Goal: Obtain resource: Obtain resource

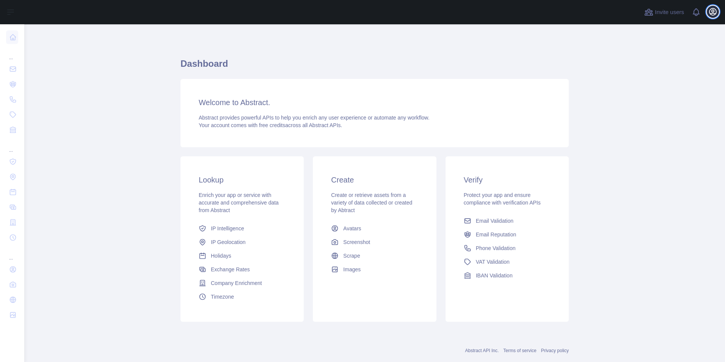
click at [713, 13] on icon "button" at bounding box center [712, 11] width 7 height 7
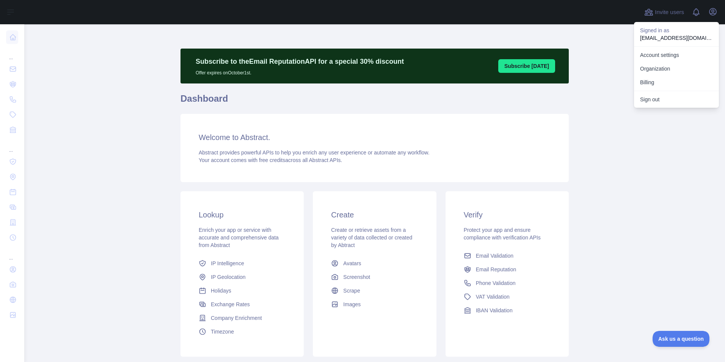
click at [598, 68] on main "Subscribe to the Email Reputation API for a special 30 % discount Offer expires…" at bounding box center [374, 192] width 700 height 337
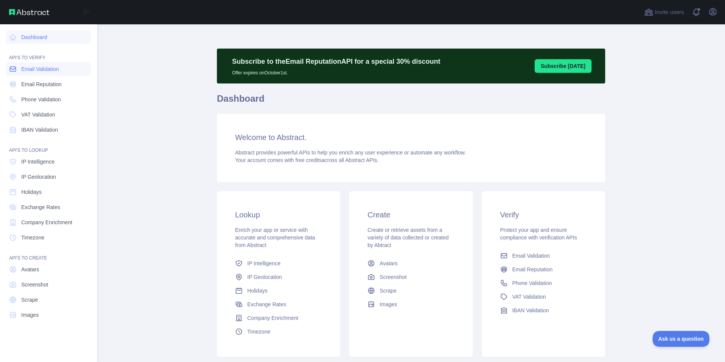
click at [49, 72] on span "Email Validation" at bounding box center [40, 69] width 38 height 8
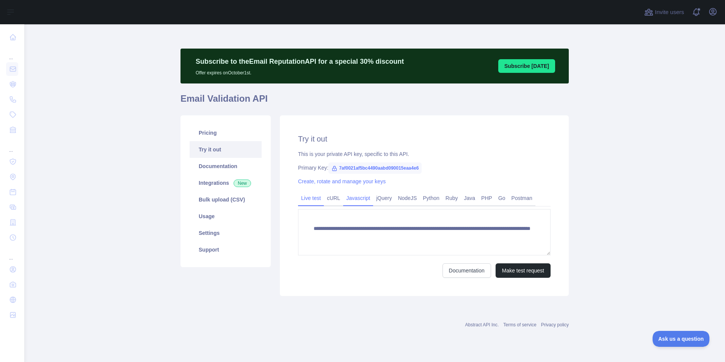
click at [359, 198] on link "Javascript" at bounding box center [358, 198] width 30 height 12
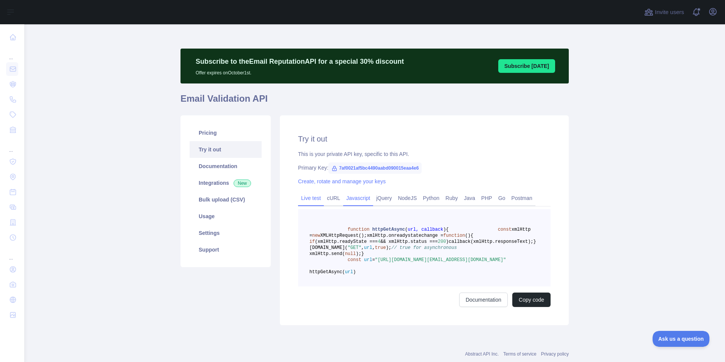
click at [305, 196] on link "Live test" at bounding box center [311, 198] width 26 height 12
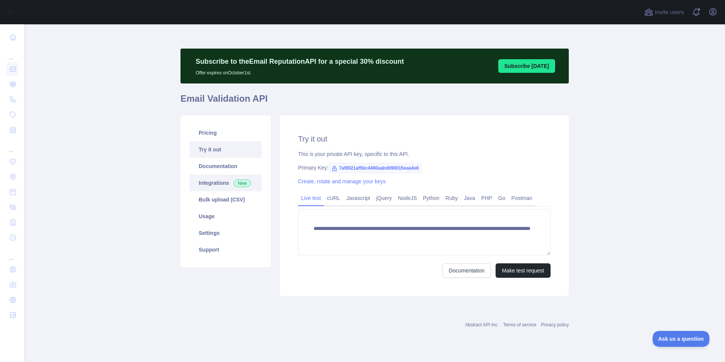
click at [212, 186] on link "Integrations New" at bounding box center [225, 182] width 72 height 17
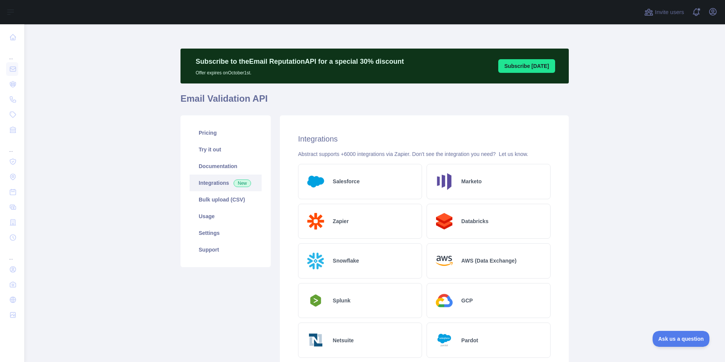
click at [320, 185] on img at bounding box center [315, 181] width 22 height 22
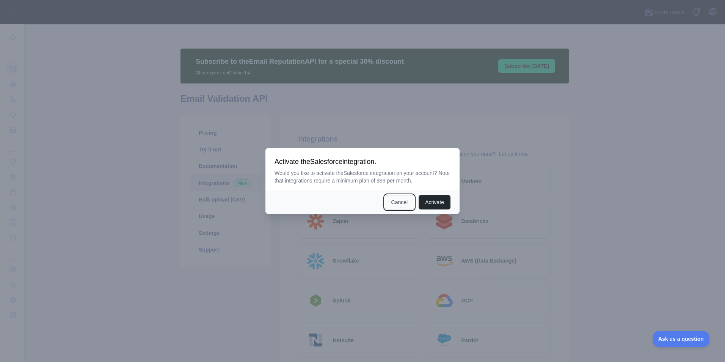
click at [396, 202] on button "Cancel" at bounding box center [400, 202] width 30 height 14
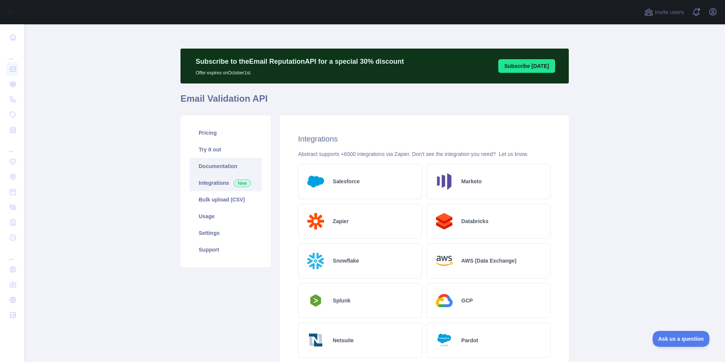
click at [210, 163] on link "Documentation" at bounding box center [225, 166] width 72 height 17
drag, startPoint x: 236, startPoint y: 98, endPoint x: 215, endPoint y: 91, distance: 21.7
click at [235, 98] on h1 "Email Validation API" at bounding box center [374, 101] width 388 height 18
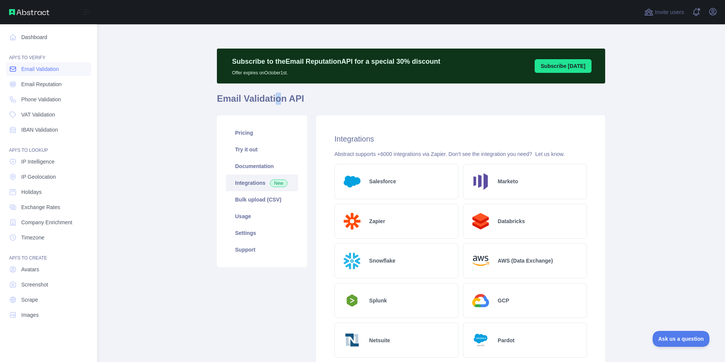
click at [41, 67] on span "Email Validation" at bounding box center [40, 69] width 38 height 8
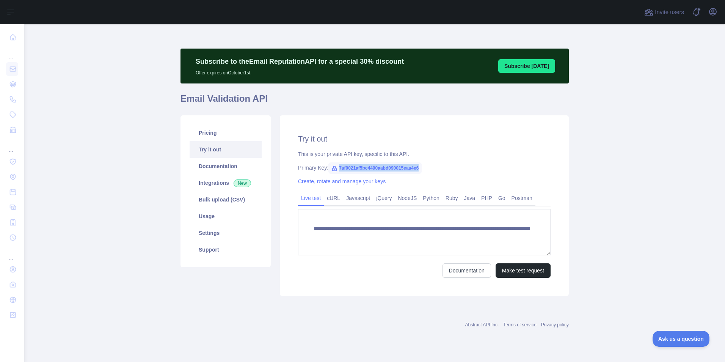
drag, startPoint x: 427, startPoint y: 164, endPoint x: 334, endPoint y: 169, distance: 92.9
click at [334, 169] on div "Primary Key: 7af0021af5bc4490aabd090015eaa4e6" at bounding box center [424, 168] width 252 height 8
copy span "7af0021af5bc4490aabd090015eaa4e6"
click at [424, 167] on div "Primary Key: 7af0021af5bc4490aabd090015eaa4e6" at bounding box center [424, 168] width 252 height 8
drag, startPoint x: 423, startPoint y: 168, endPoint x: 333, endPoint y: 171, distance: 89.5
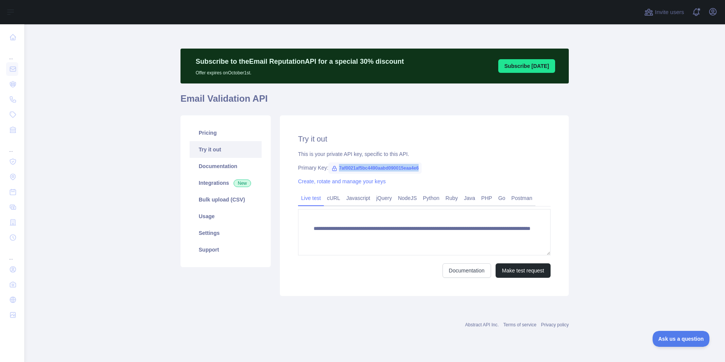
click at [333, 171] on div "Primary Key: 7af0021af5bc4490aabd090015eaa4e6" at bounding box center [424, 168] width 252 height 8
copy span "7af0021af5bc4490aabd090015eaa4e6"
click at [457, 170] on div "Primary Key: 7af0021af5bc4490aabd090015eaa4e6" at bounding box center [424, 168] width 252 height 8
drag, startPoint x: 337, startPoint y: 173, endPoint x: 337, endPoint y: 169, distance: 3.9
click at [337, 169] on span "7af0021af5bc4490aabd090015eaa4e6" at bounding box center [374, 167] width 93 height 11
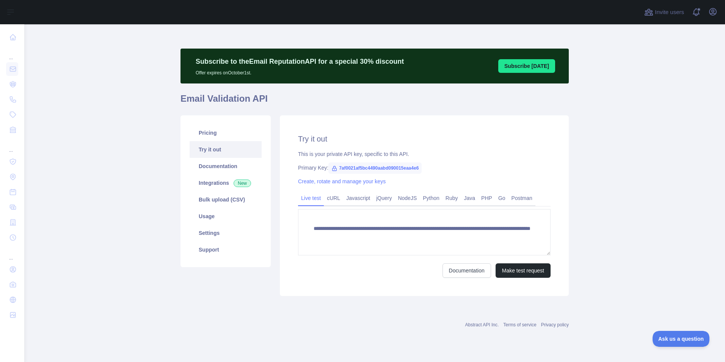
drag, startPoint x: 418, startPoint y: 167, endPoint x: 399, endPoint y: 168, distance: 19.4
click at [399, 168] on span "7af0021af5bc4490aabd090015eaa4e6" at bounding box center [374, 167] width 93 height 11
copy span "7af0021af5bc4490aabd090015eaa4e6"
